Goal: Book appointment/travel/reservation

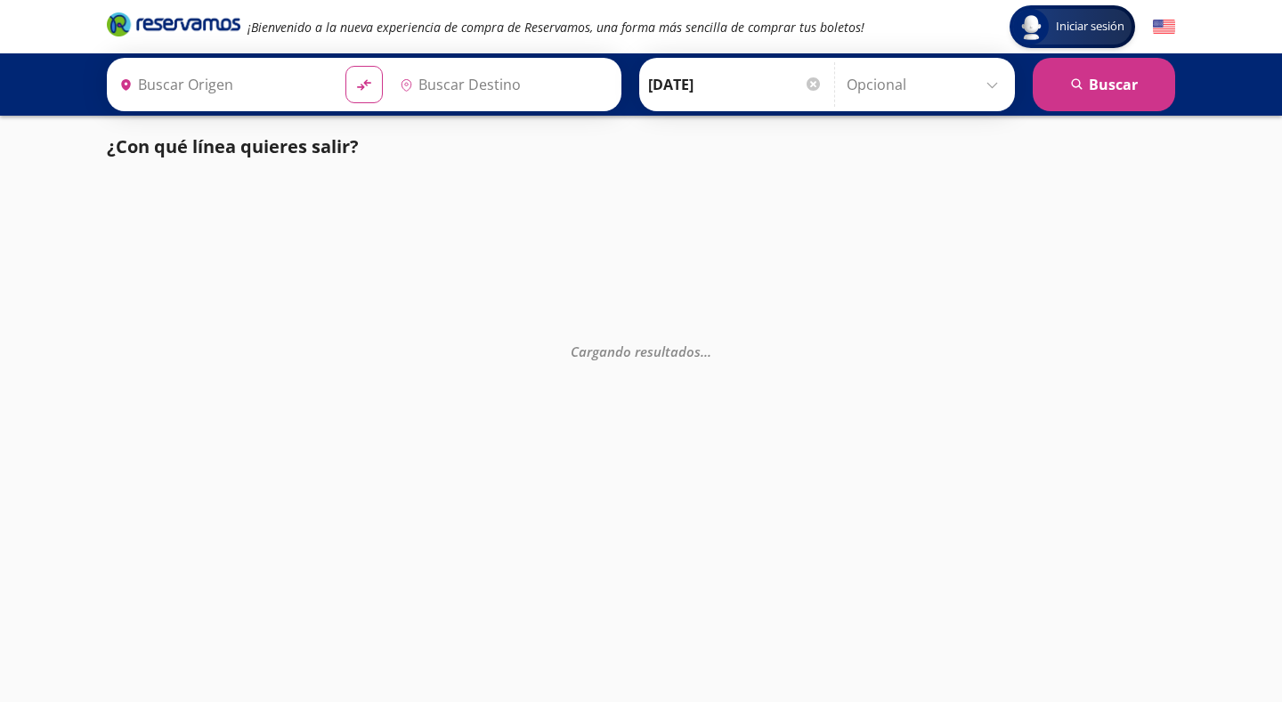
type input "[GEOGRAPHIC_DATA], [GEOGRAPHIC_DATA]"
type input "Ixtlán del Río, [GEOGRAPHIC_DATA]"
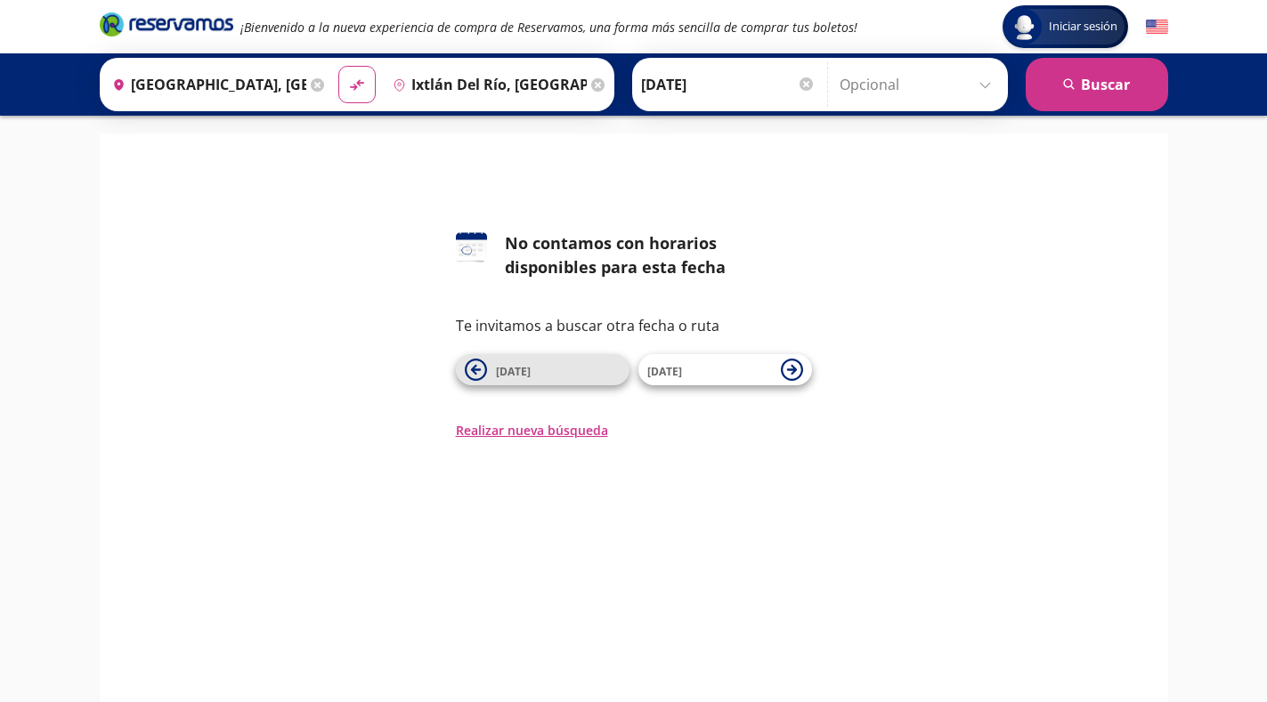
click at [602, 371] on span "[DATE]" at bounding box center [558, 370] width 125 height 21
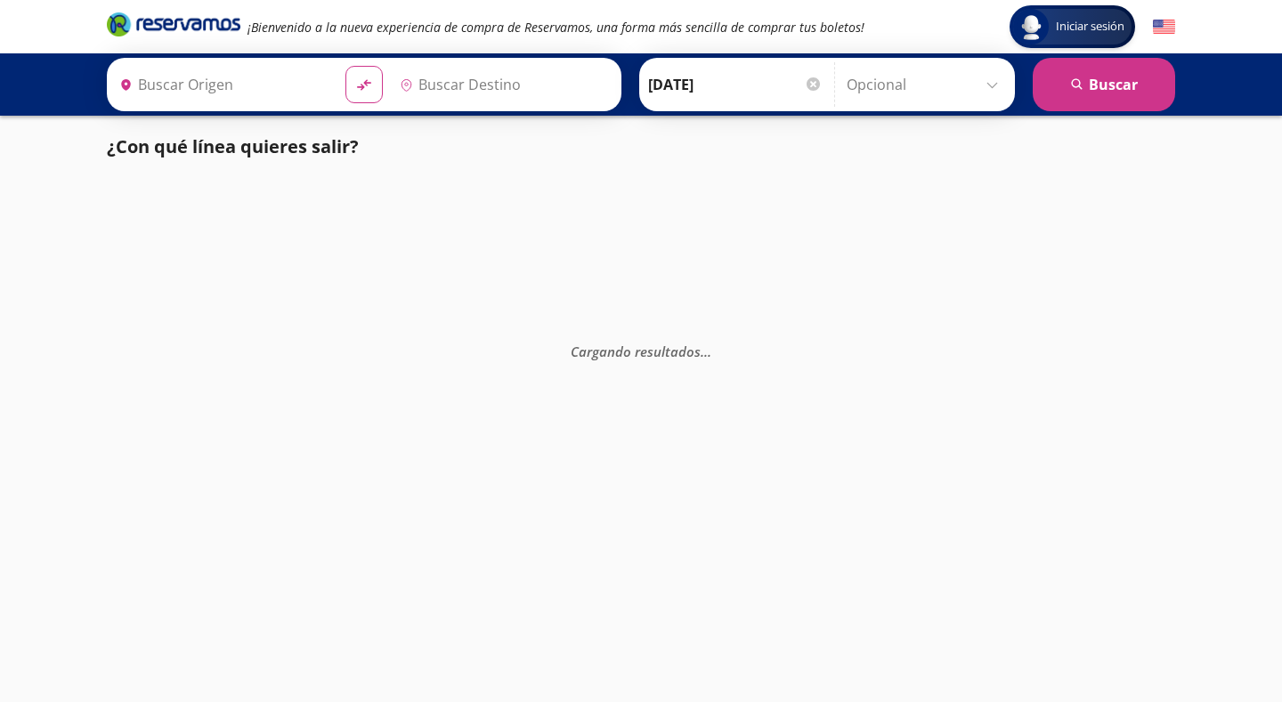
type input "[GEOGRAPHIC_DATA], [GEOGRAPHIC_DATA]"
type input "Ixtlán del Río, [GEOGRAPHIC_DATA]"
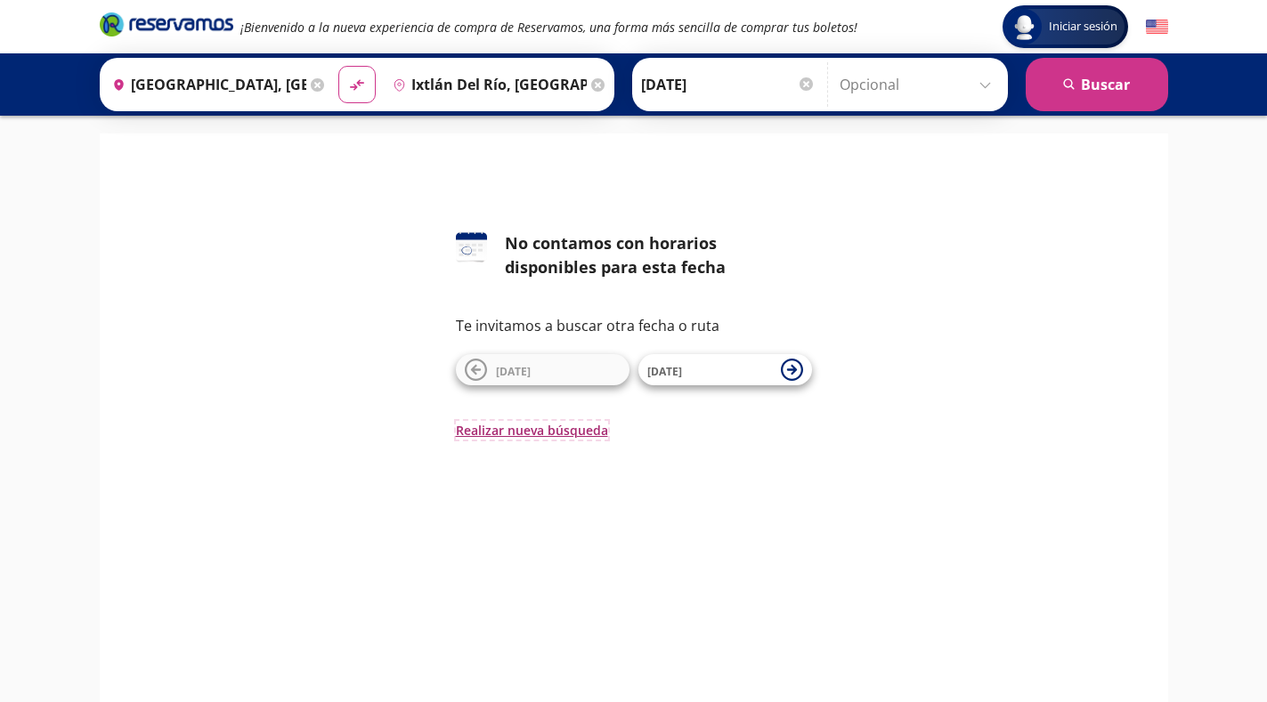
click at [547, 431] on button "Realizar nueva búsqueda" at bounding box center [532, 430] width 152 height 19
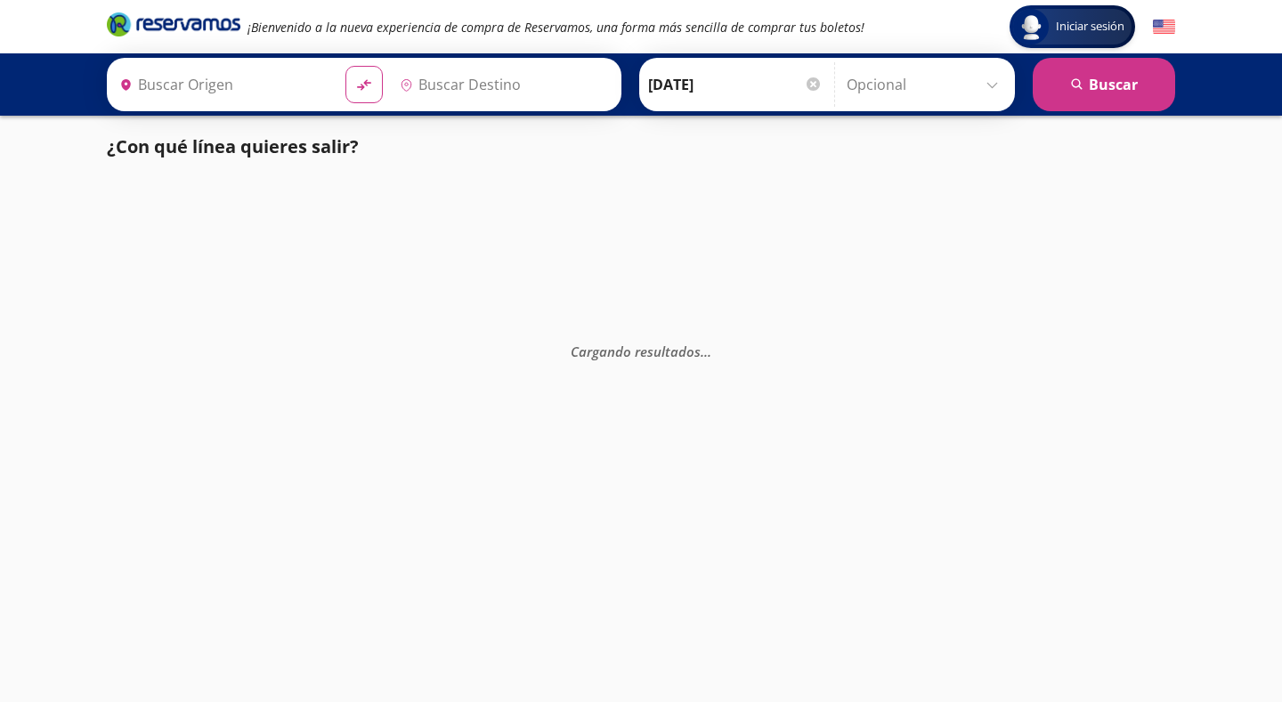
type input "[GEOGRAPHIC_DATA], [GEOGRAPHIC_DATA]"
type input "Ixtlán del Río, [GEOGRAPHIC_DATA]"
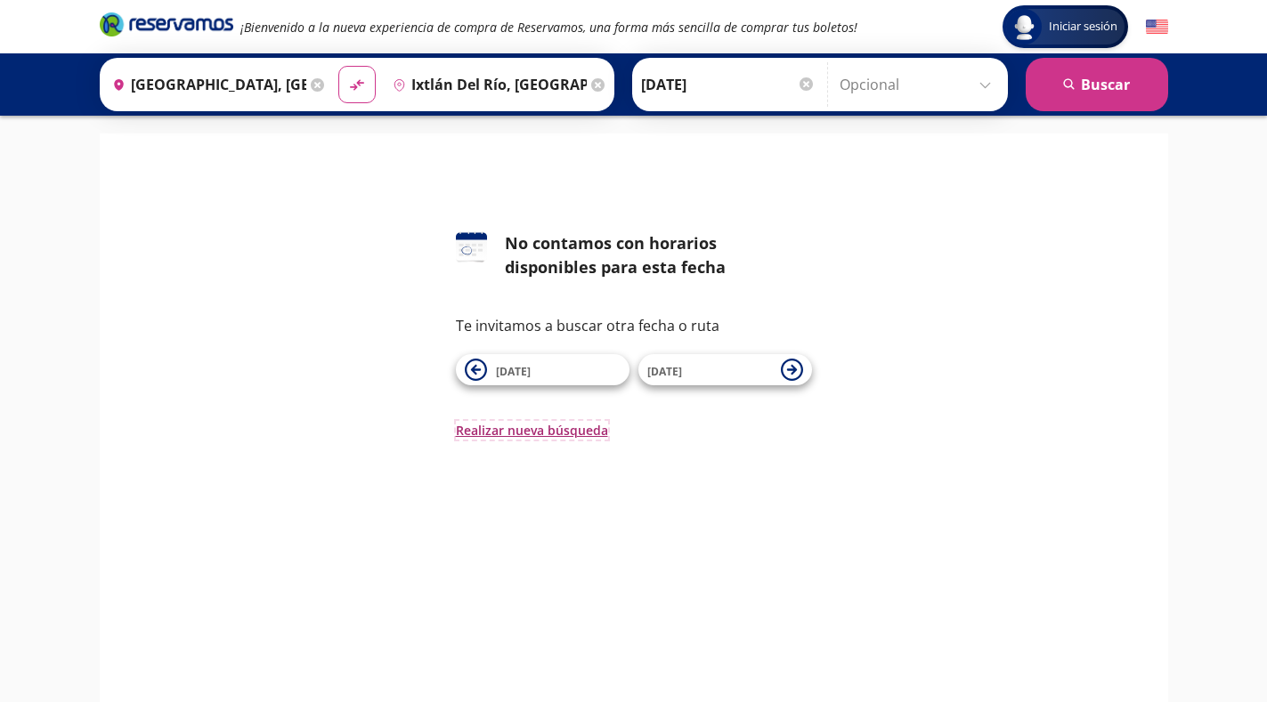
click at [563, 431] on button "Realizar nueva búsqueda" at bounding box center [532, 430] width 152 height 19
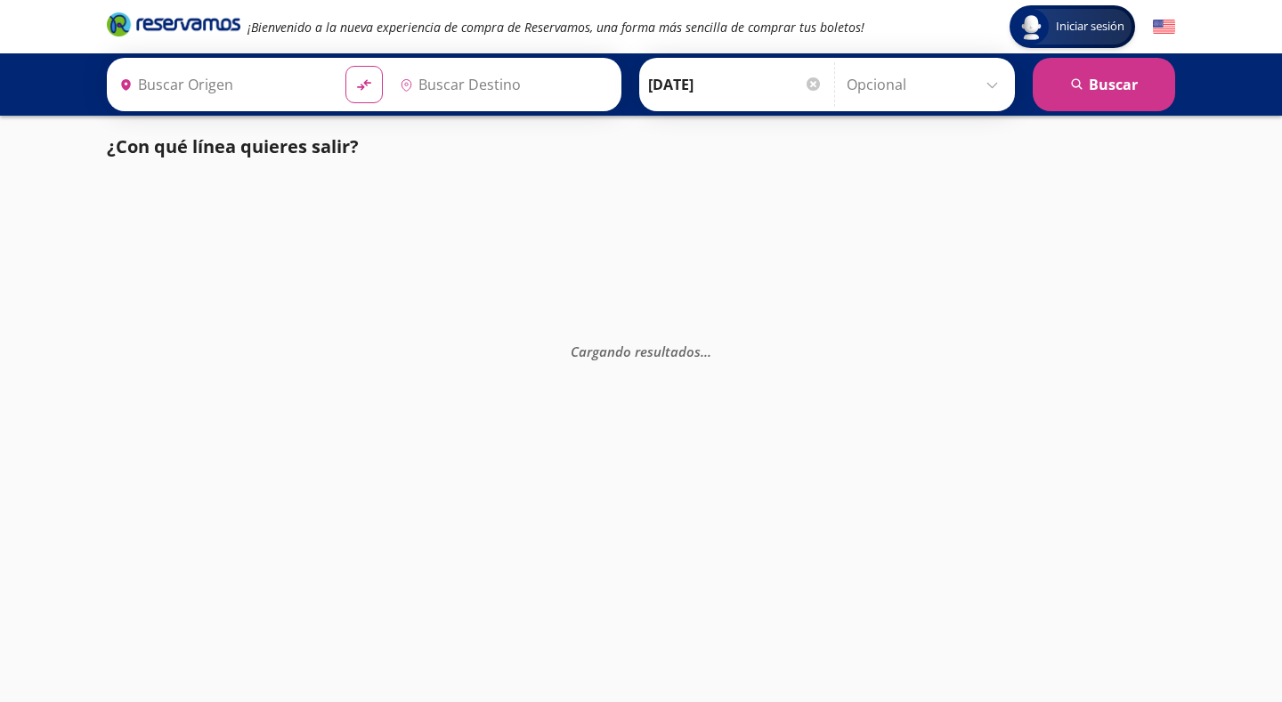
type input "[GEOGRAPHIC_DATA], [GEOGRAPHIC_DATA]"
type input "Ixtlán del Río, [GEOGRAPHIC_DATA]"
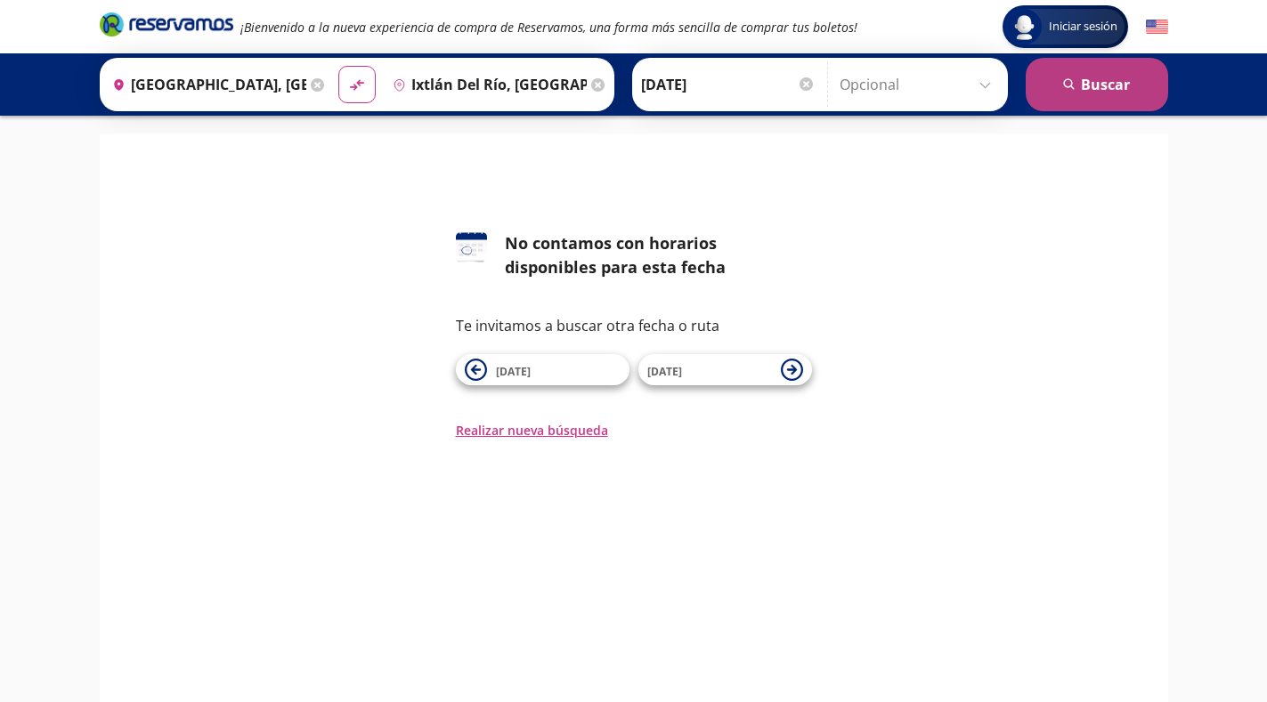
click at [1085, 84] on button "search Buscar" at bounding box center [1096, 84] width 142 height 53
type input "[GEOGRAPHIC_DATA], [GEOGRAPHIC_DATA]"
type input "Ixtlán del Río, [GEOGRAPHIC_DATA]"
